Goal: Information Seeking & Learning: Learn about a topic

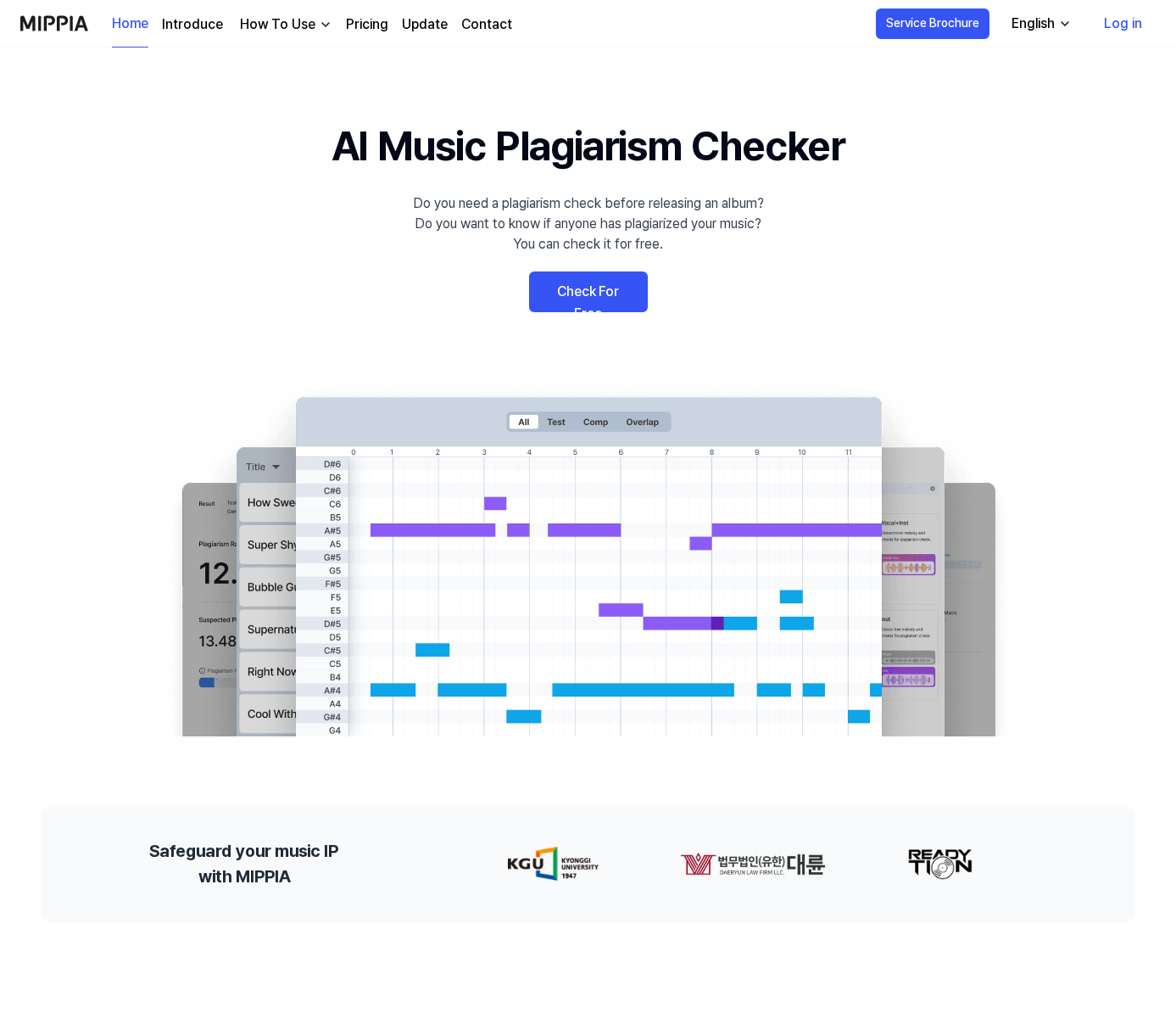
click at [367, 31] on link "Pricing" at bounding box center [367, 25] width 43 height 20
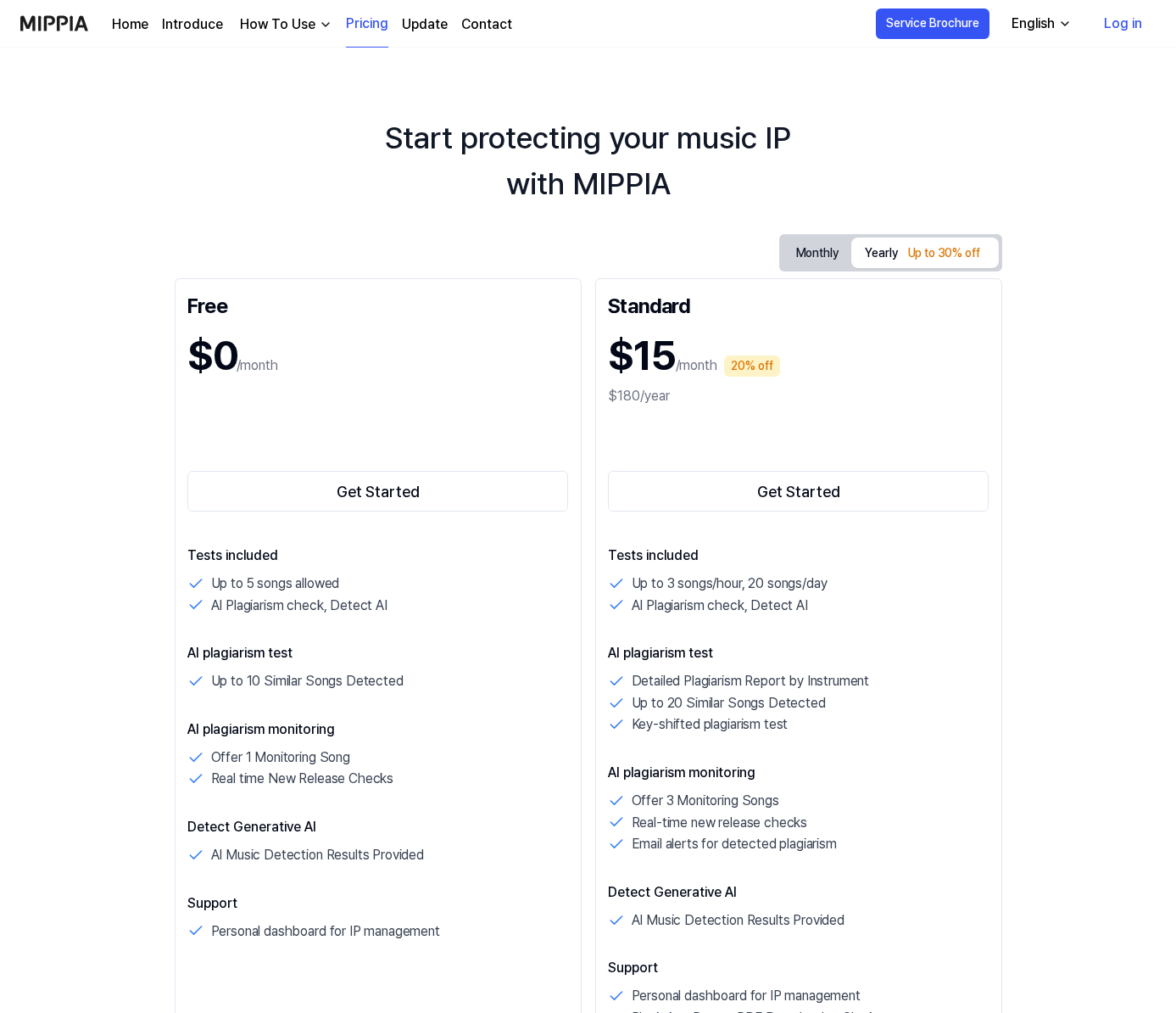
click at [284, 19] on div "How To Use" at bounding box center [277, 25] width 83 height 20
click at [280, 64] on link "Plagiarism Checker" at bounding box center [281, 63] width 163 height 34
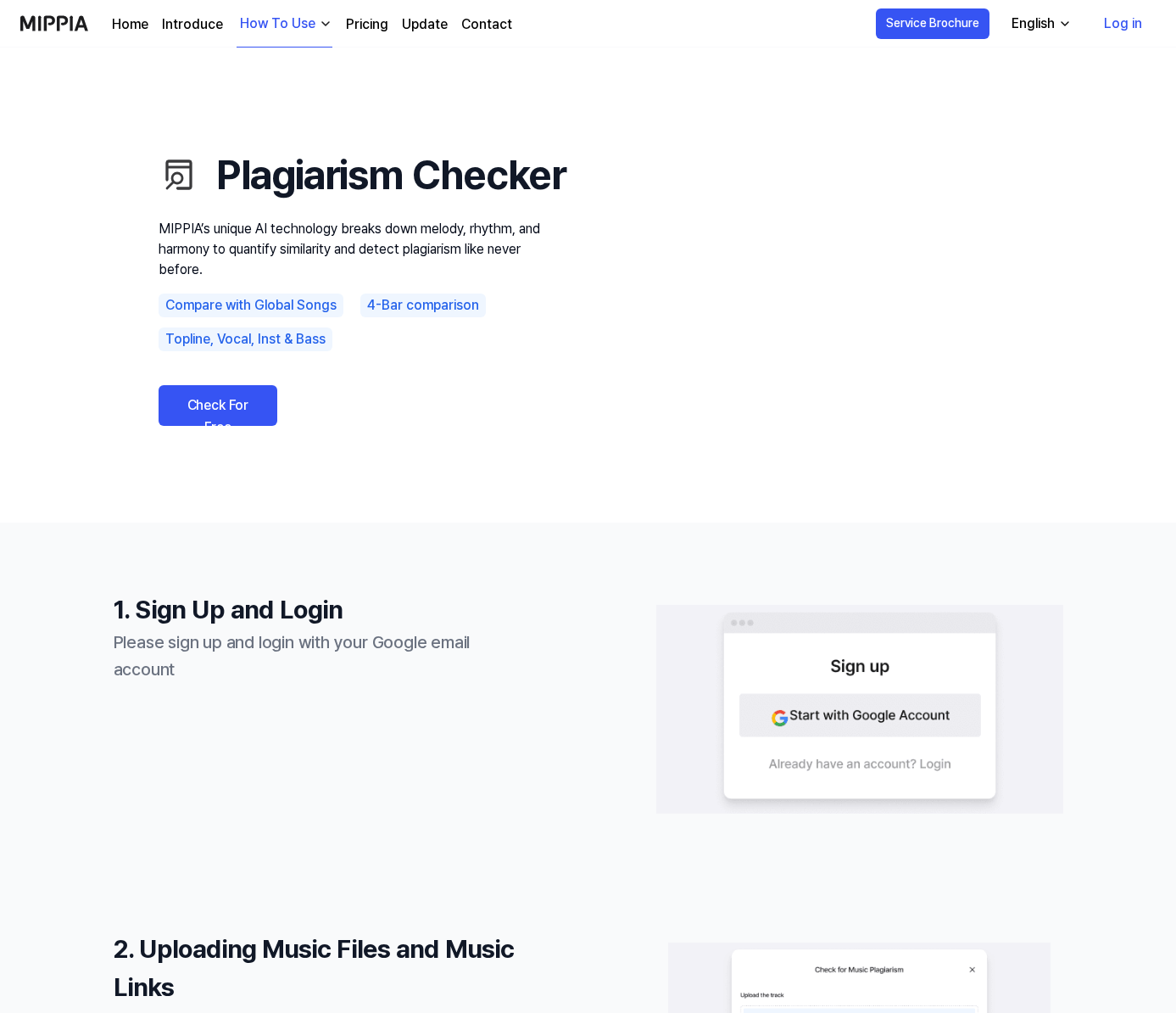
click at [306, 28] on div "How To Use" at bounding box center [277, 24] width 83 height 20
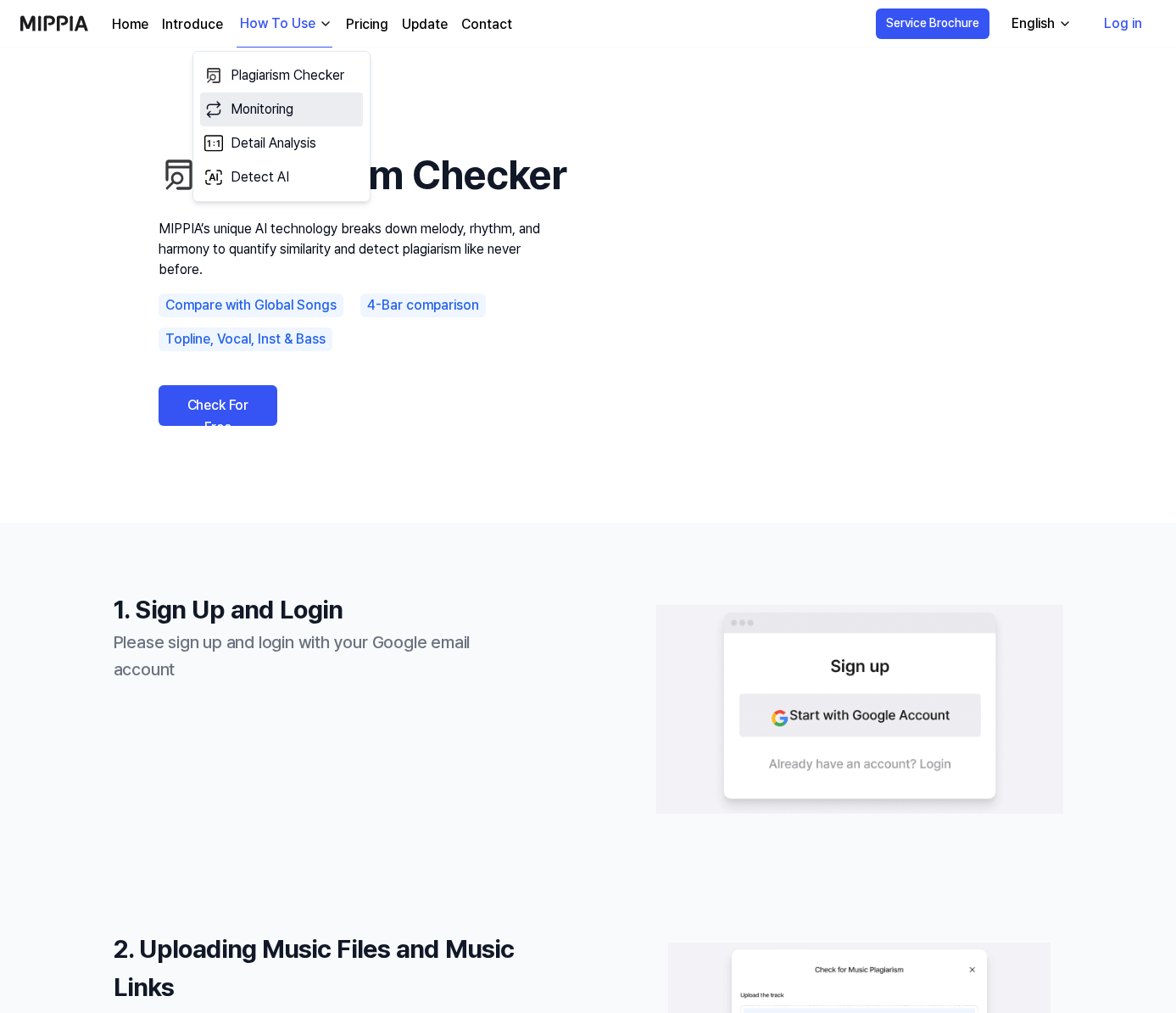
click at [301, 99] on link "Monitoring" at bounding box center [281, 110] width 163 height 34
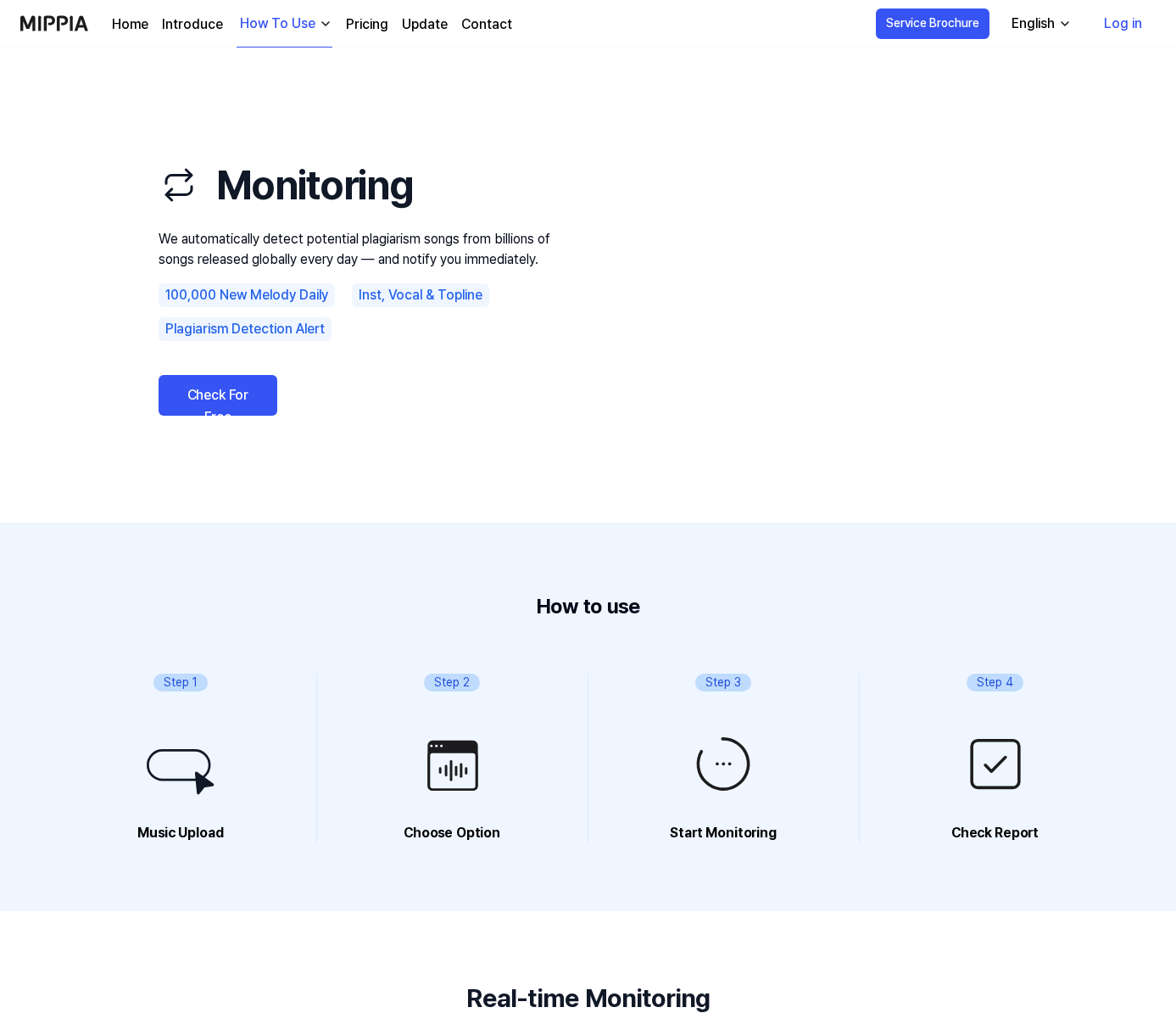
click at [319, 17] on img "button" at bounding box center [326, 24] width 14 height 14
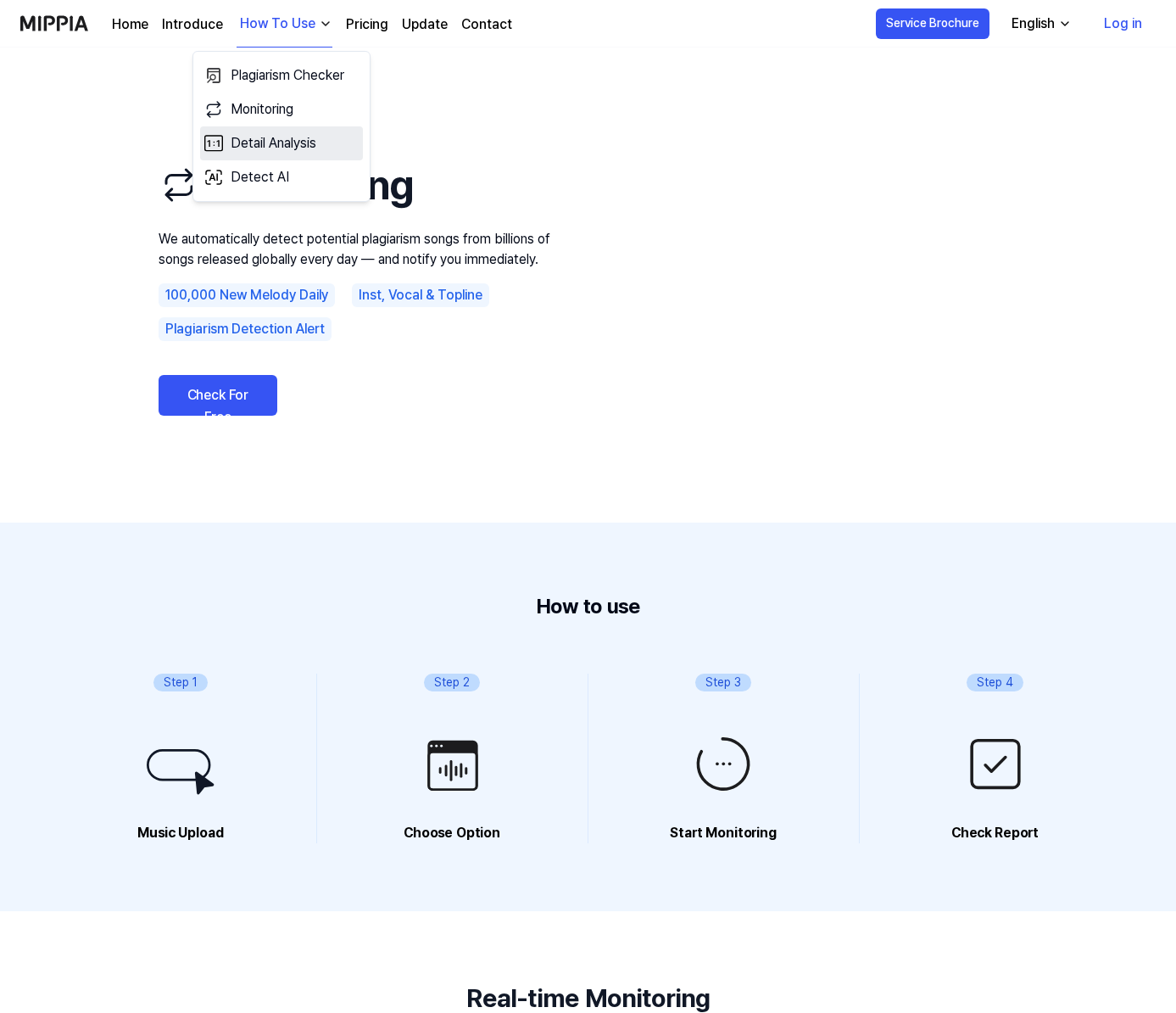
click at [309, 151] on link "Detail Analysis" at bounding box center [281, 143] width 163 height 34
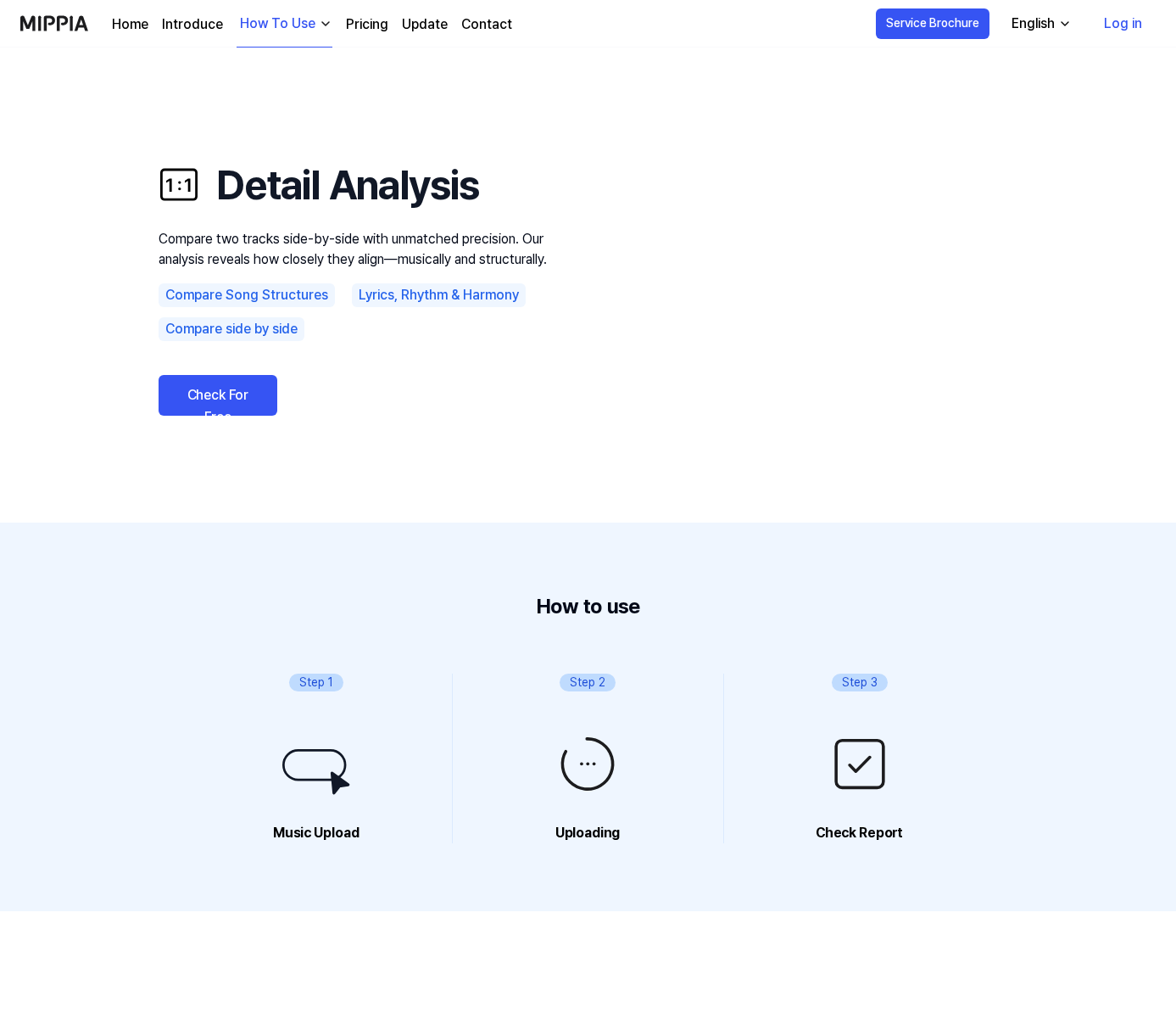
click at [317, 33] on button "How To Use" at bounding box center [284, 24] width 96 height 47
click at [264, 173] on link "Detect AI" at bounding box center [281, 177] width 163 height 34
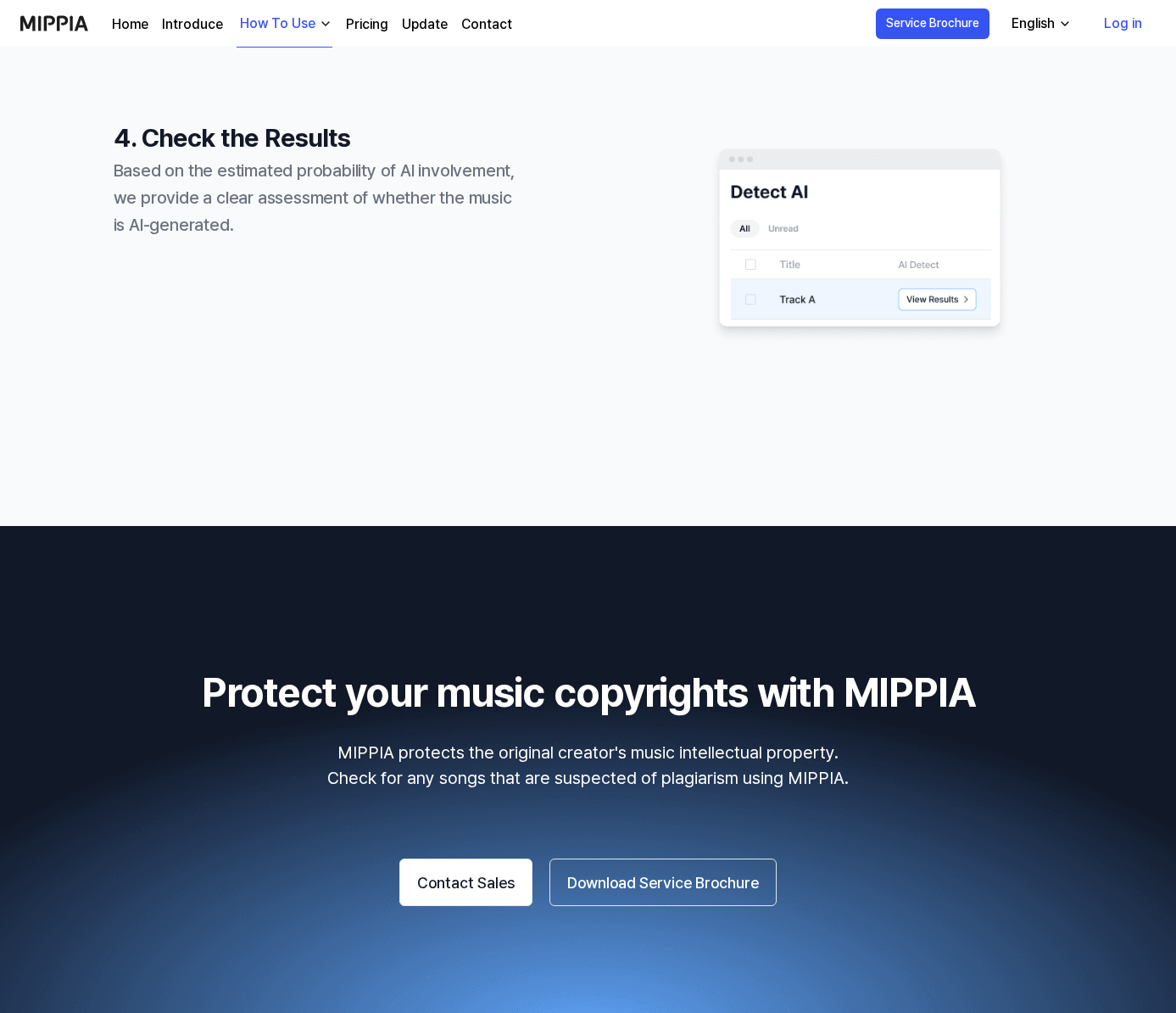
scroll to position [1603, 0]
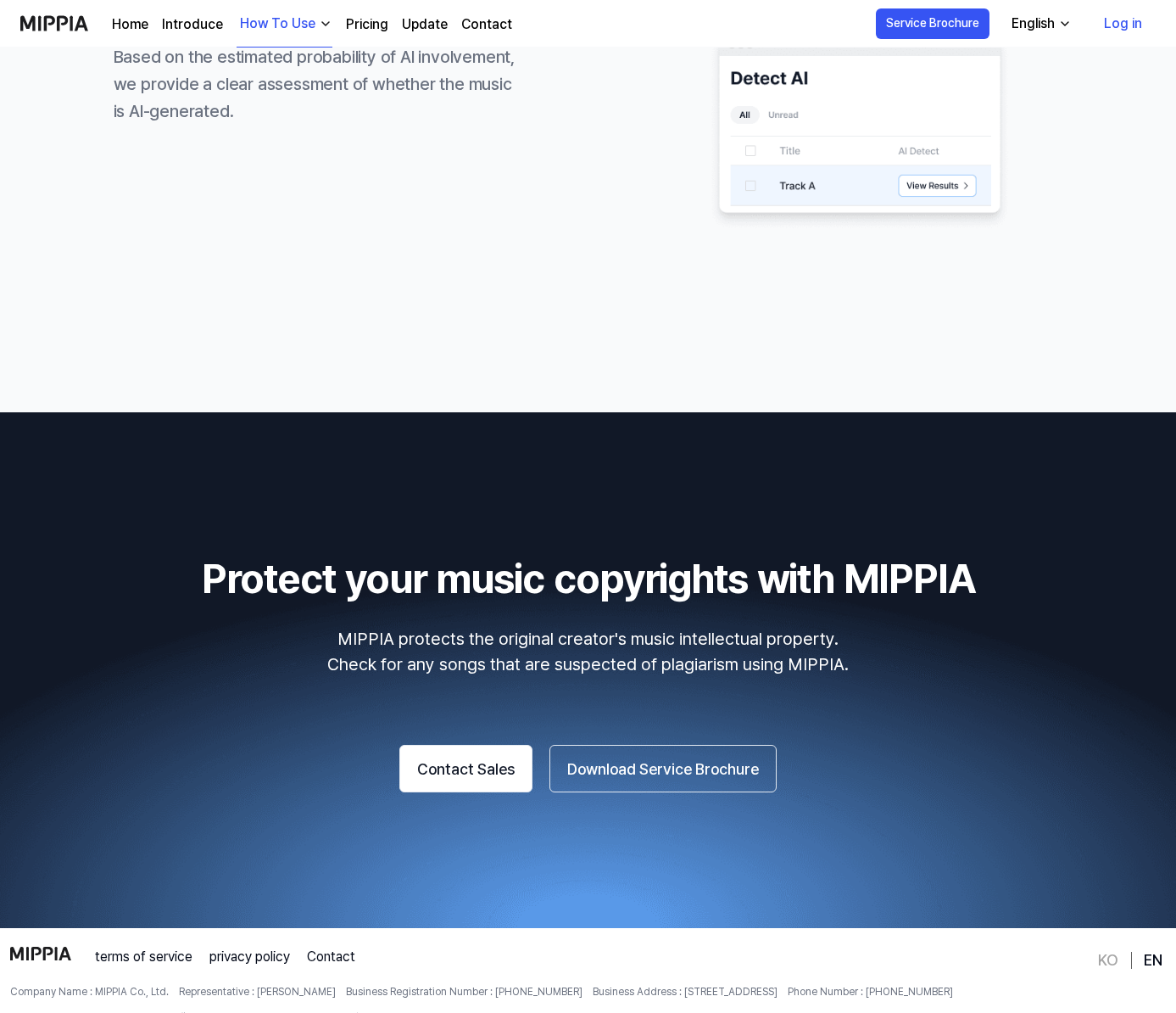
click at [128, 207] on div "4. Check the Results Based on the estimated probability of AI involvement, we p…" at bounding box center [317, 123] width 407 height 238
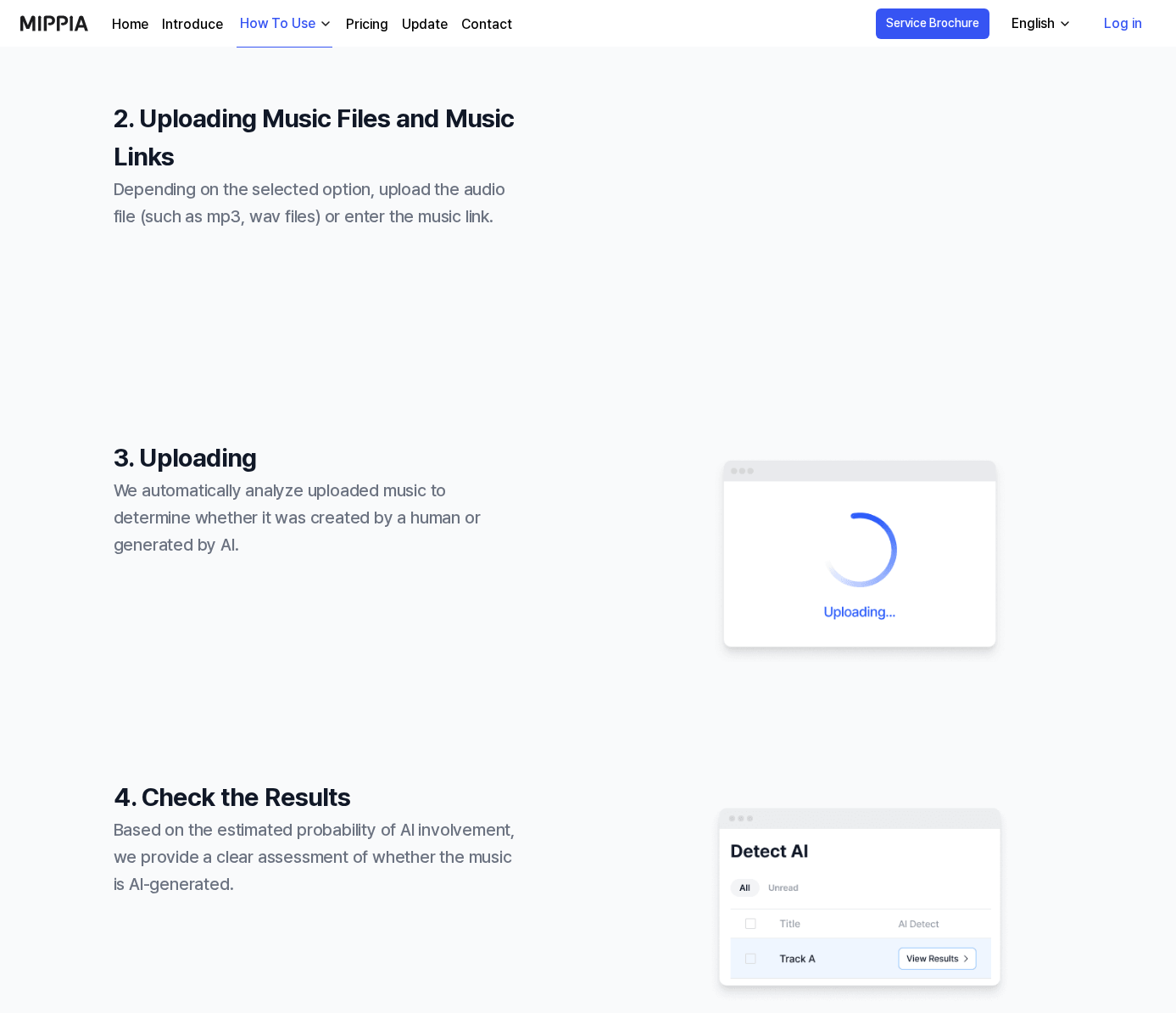
scroll to position [1681, 0]
